Goal: Task Accomplishment & Management: Use online tool/utility

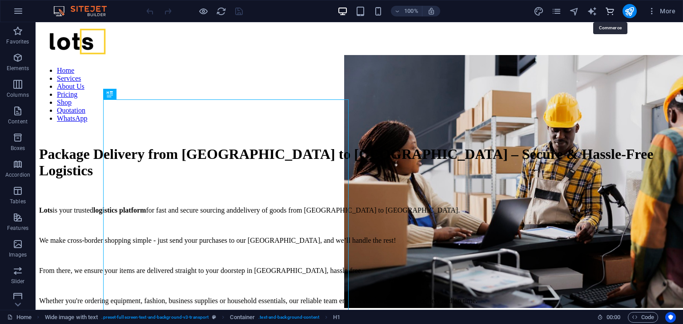
click at [608, 12] on icon "commerce" at bounding box center [609, 11] width 10 height 10
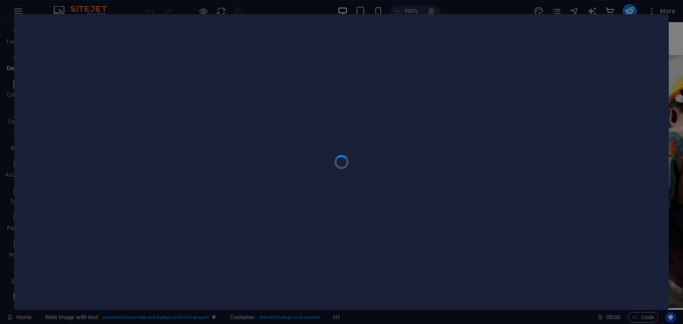
scroll to position [8563, 0]
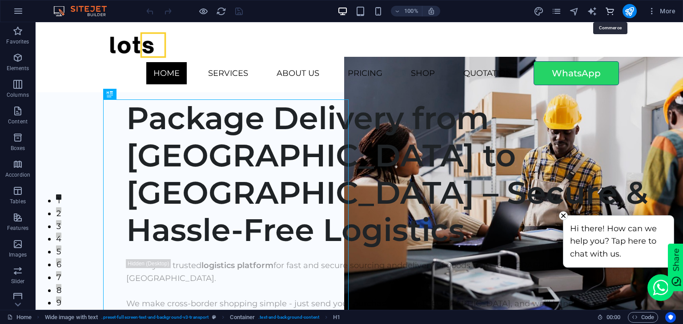
click at [610, 9] on icon "commerce" at bounding box center [609, 11] width 10 height 10
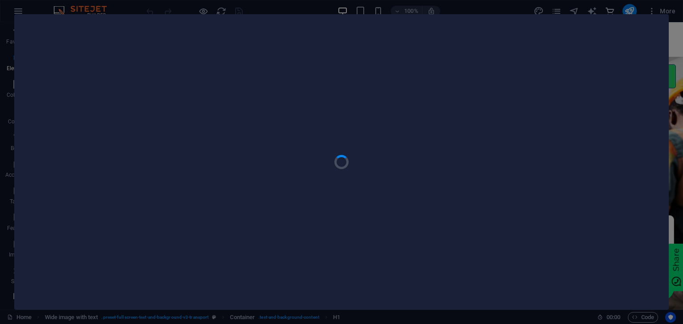
scroll to position [8563, 0]
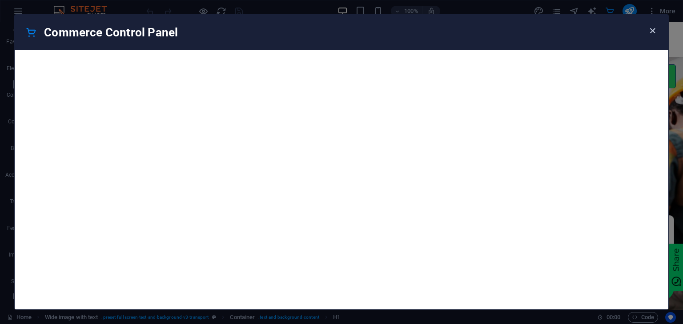
click at [652, 28] on icon "button" at bounding box center [652, 31] width 10 height 10
